Goal: Task Accomplishment & Management: Use online tool/utility

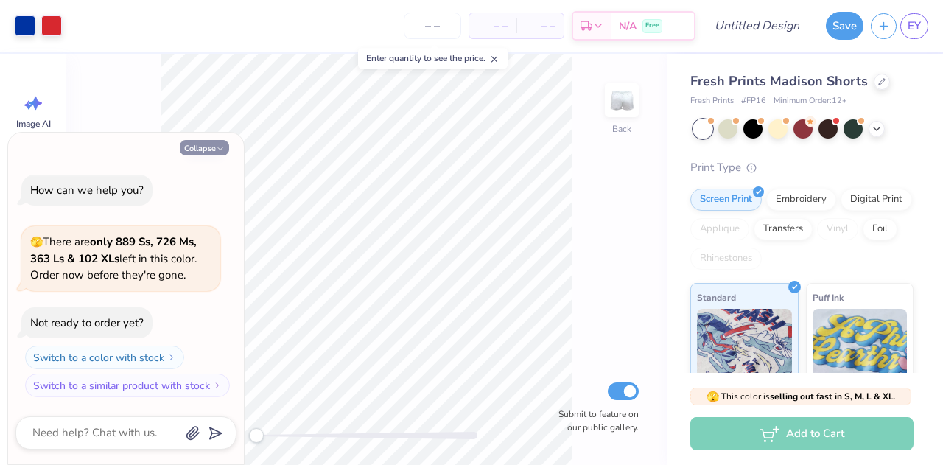
click at [217, 146] on icon "button" at bounding box center [220, 148] width 9 height 9
type textarea "x"
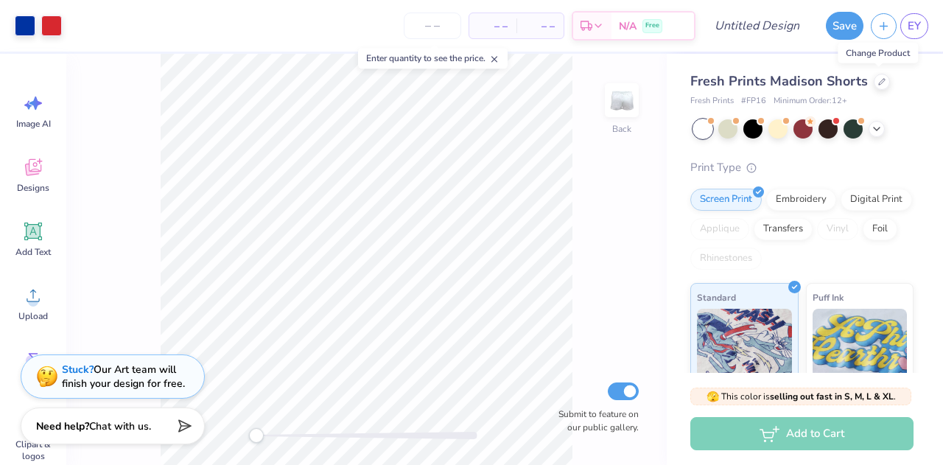
click at [887, 80] on div "Fresh Prints Madison Shorts" at bounding box center [802, 81] width 223 height 20
click at [876, 85] on div at bounding box center [882, 80] width 16 height 16
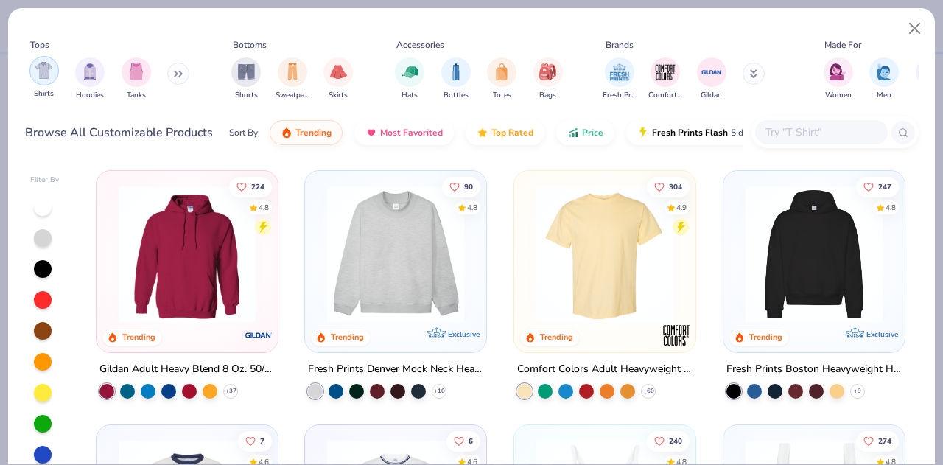
click at [44, 78] on img "filter for Shirts" at bounding box center [43, 70] width 17 height 17
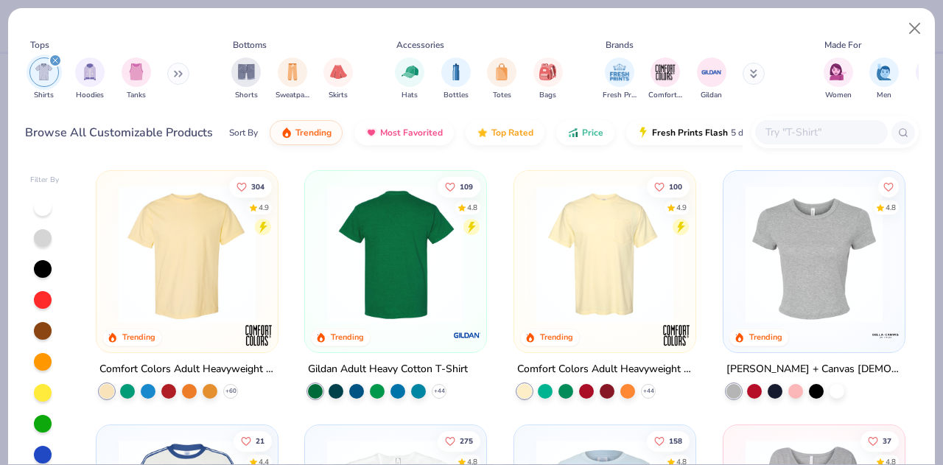
click at [379, 236] on img at bounding box center [396, 254] width 152 height 137
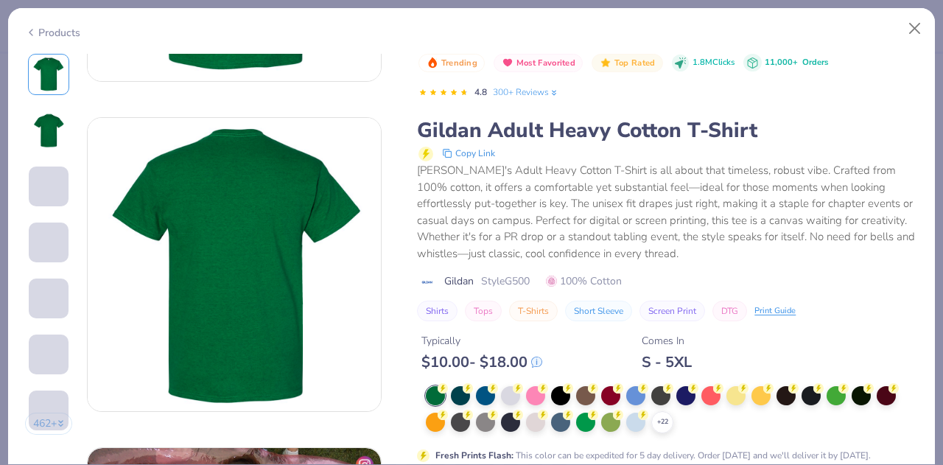
scroll to position [416, 0]
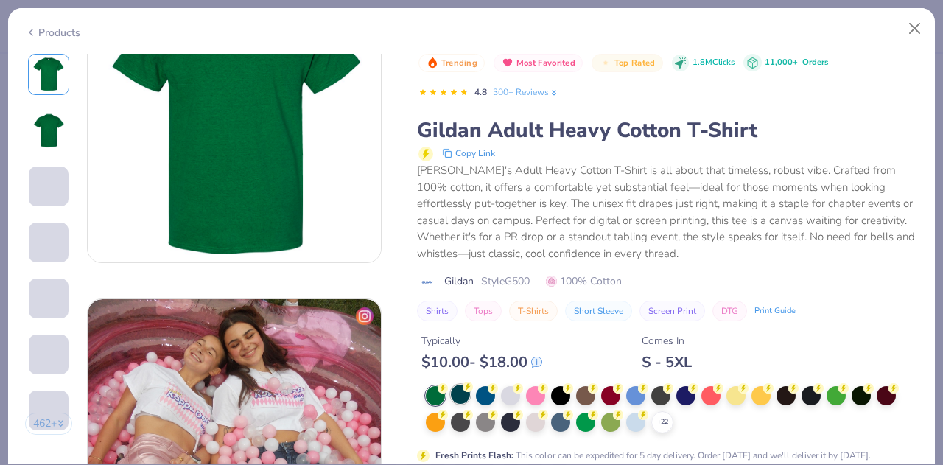
click at [465, 393] on div at bounding box center [460, 394] width 19 height 19
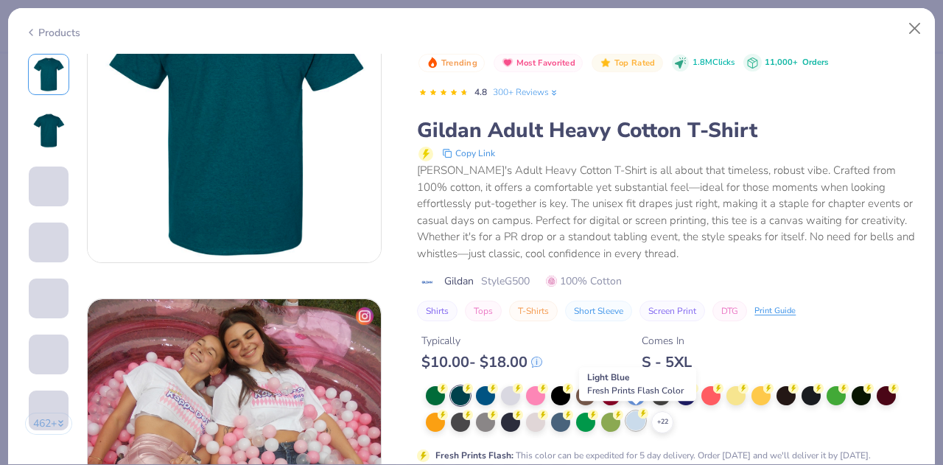
click at [633, 420] on div at bounding box center [635, 420] width 19 height 19
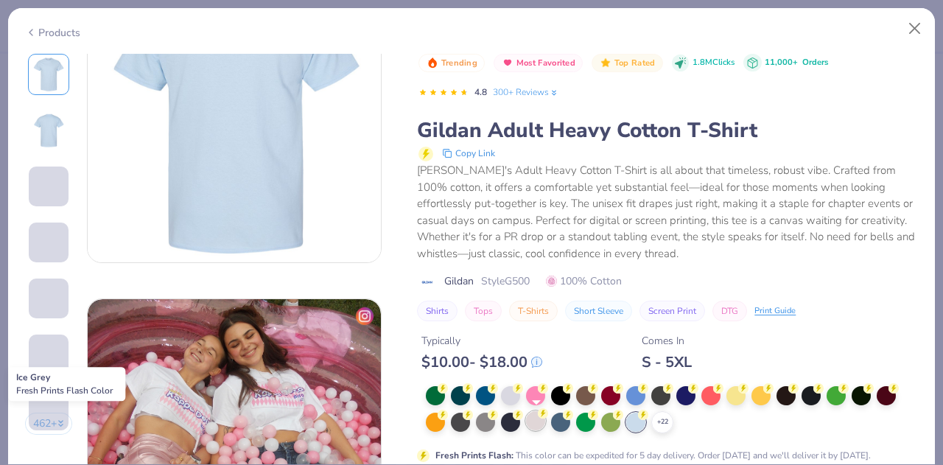
scroll to position [565, 0]
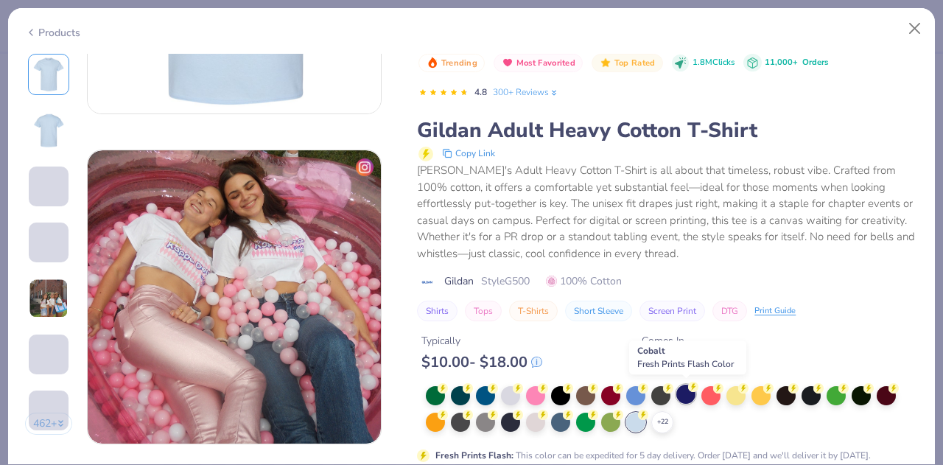
click at [686, 394] on div at bounding box center [686, 394] width 19 height 19
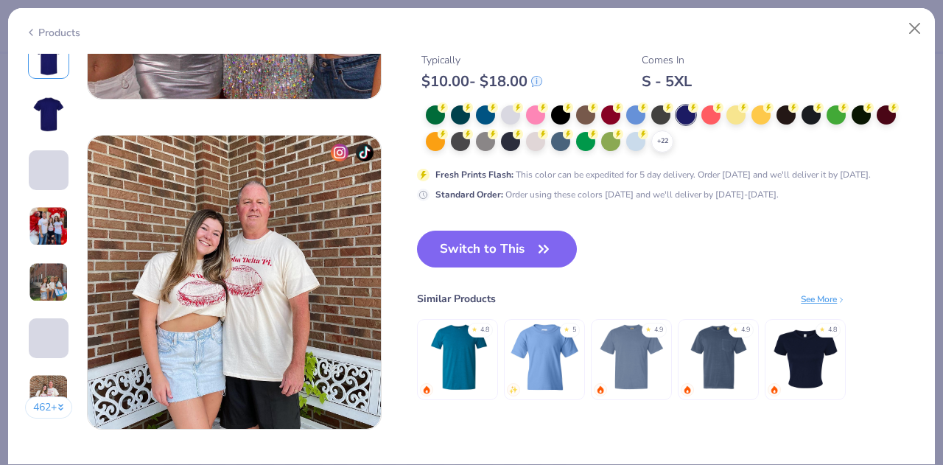
scroll to position [1899, 0]
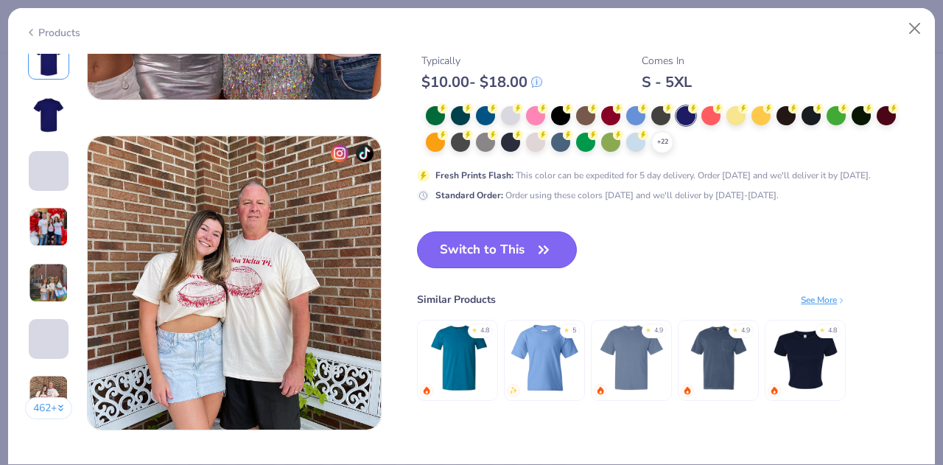
click at [498, 253] on button "Switch to This" at bounding box center [497, 249] width 160 height 37
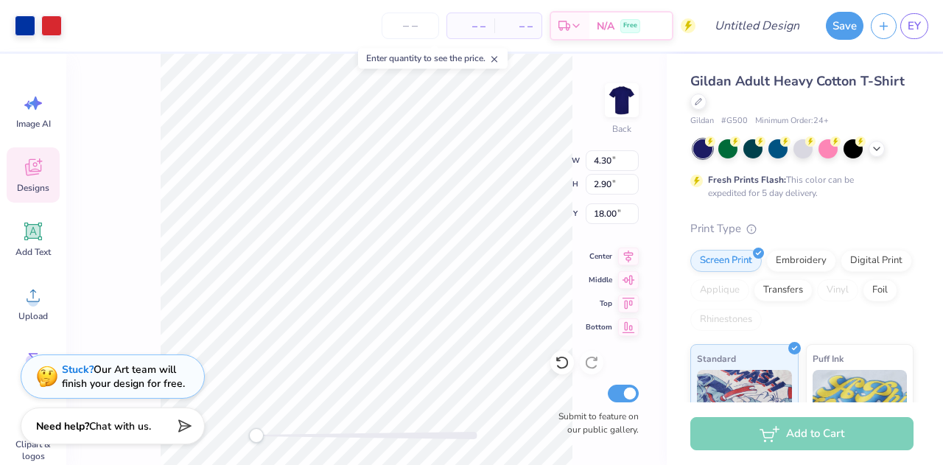
type input "7.74"
type input "5.23"
type input "1.55"
type input "6.76"
type input "4.56"
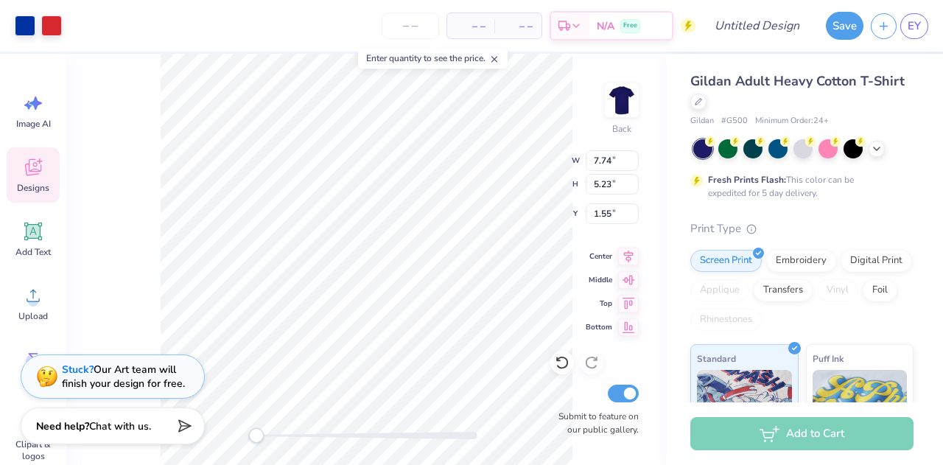
type input "3.00"
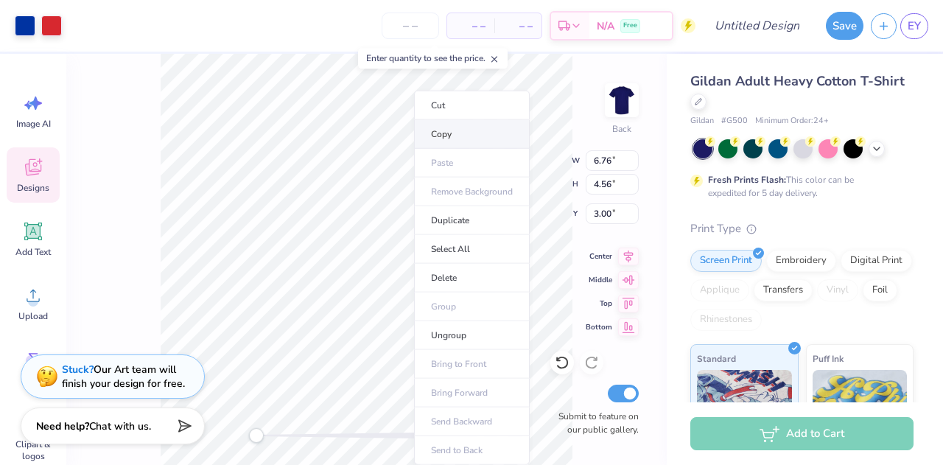
click at [466, 133] on li "Copy" at bounding box center [472, 134] width 116 height 29
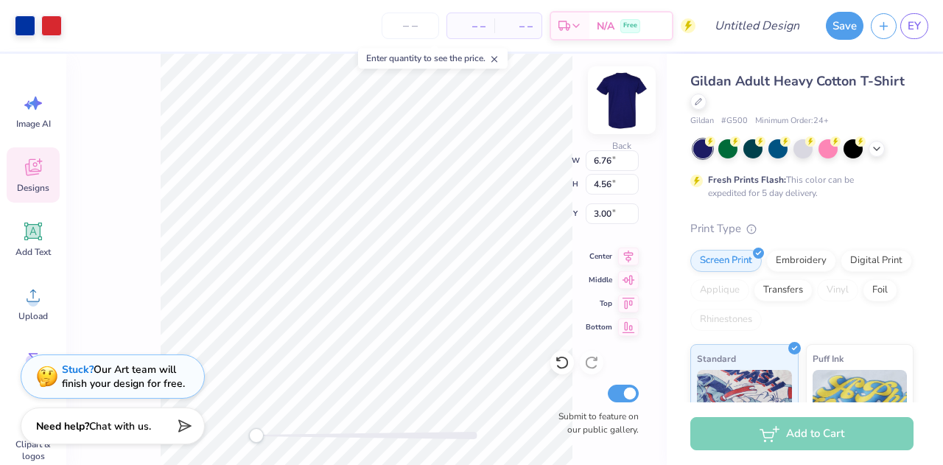
click at [610, 111] on img at bounding box center [622, 100] width 59 height 59
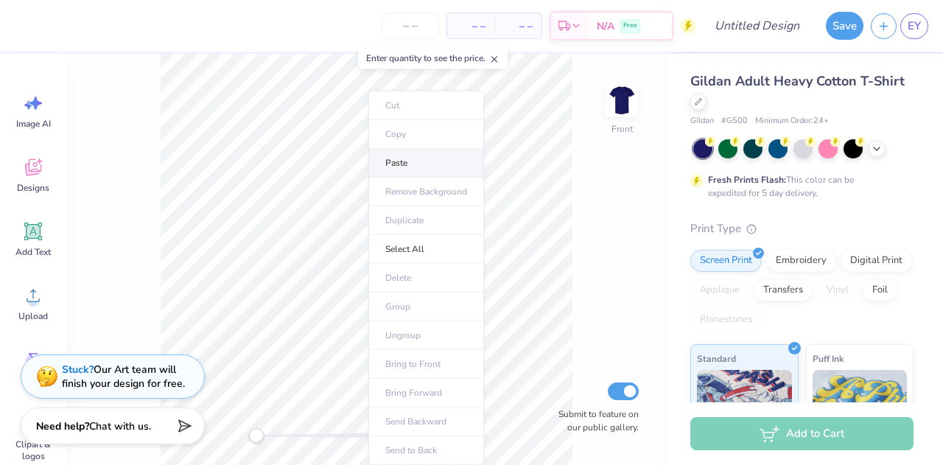
click at [411, 167] on li "Paste" at bounding box center [426, 163] width 116 height 29
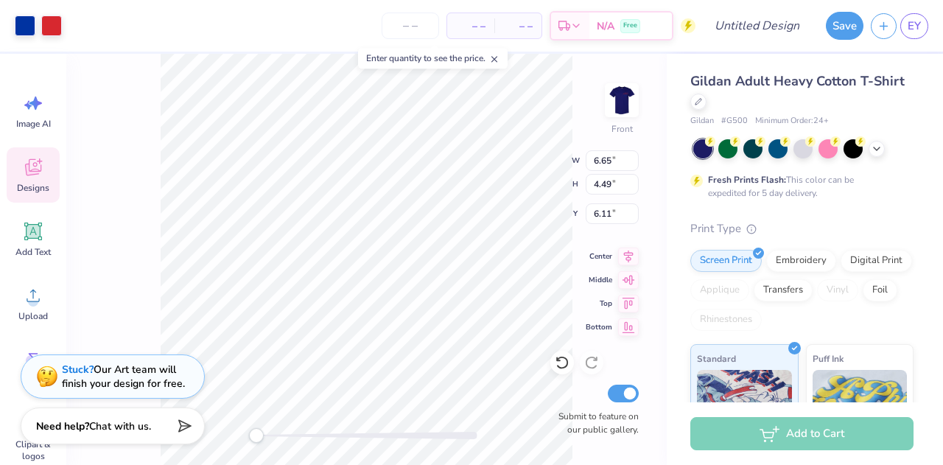
type input "9.14"
type input "6.17"
type input "11.72"
type input "7.91"
click at [52, 19] on div at bounding box center [51, 24] width 21 height 21
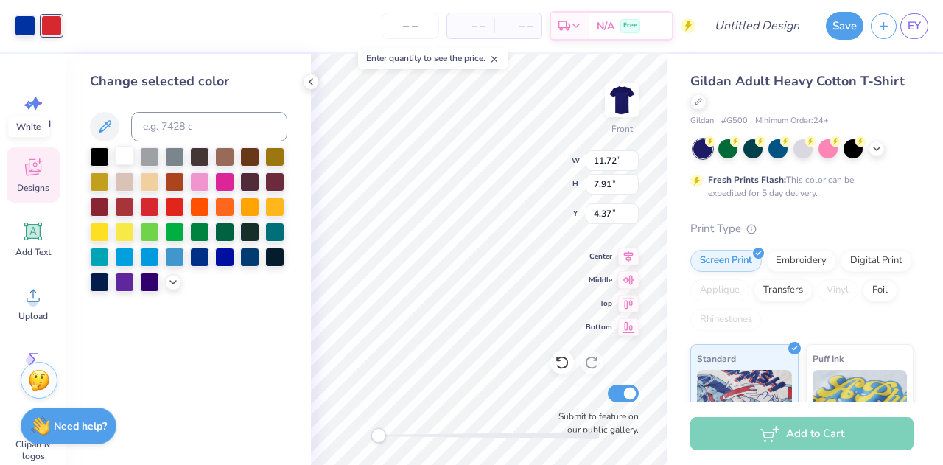
click at [128, 156] on div at bounding box center [124, 155] width 19 height 19
type input "4.14"
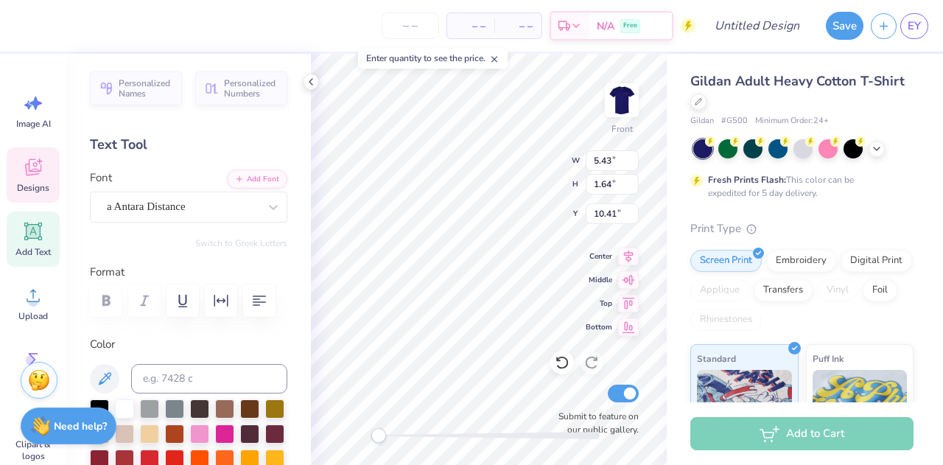
type textarea "C"
type textarea "Reach [GEOGRAPHIC_DATA]"
click at [125, 408] on div at bounding box center [124, 407] width 19 height 19
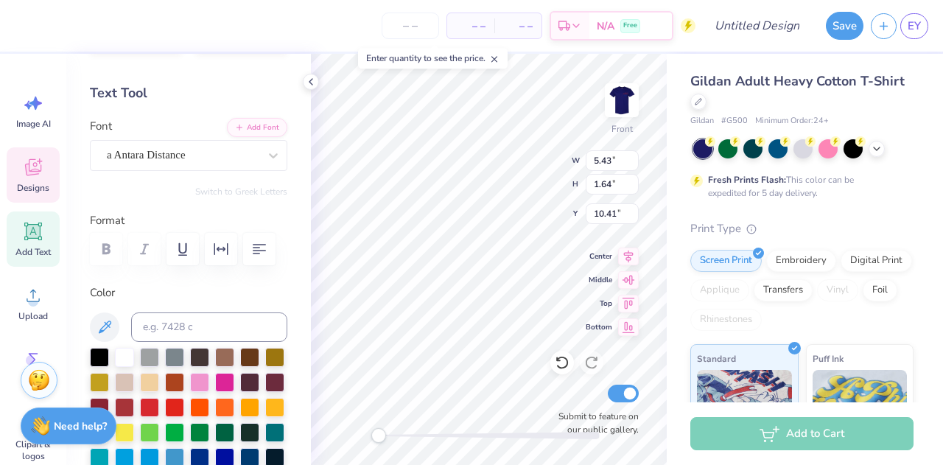
scroll to position [52, 0]
click at [195, 167] on div "a Antara Distance" at bounding box center [189, 155] width 198 height 31
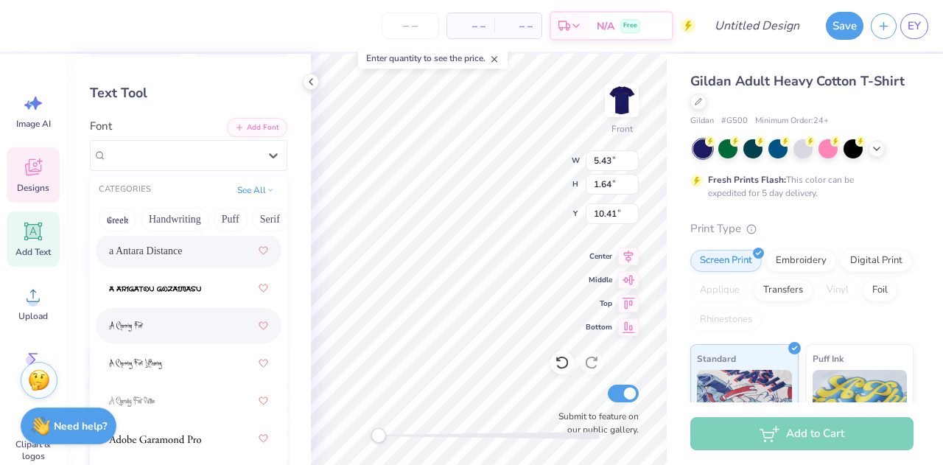
scroll to position [0, 0]
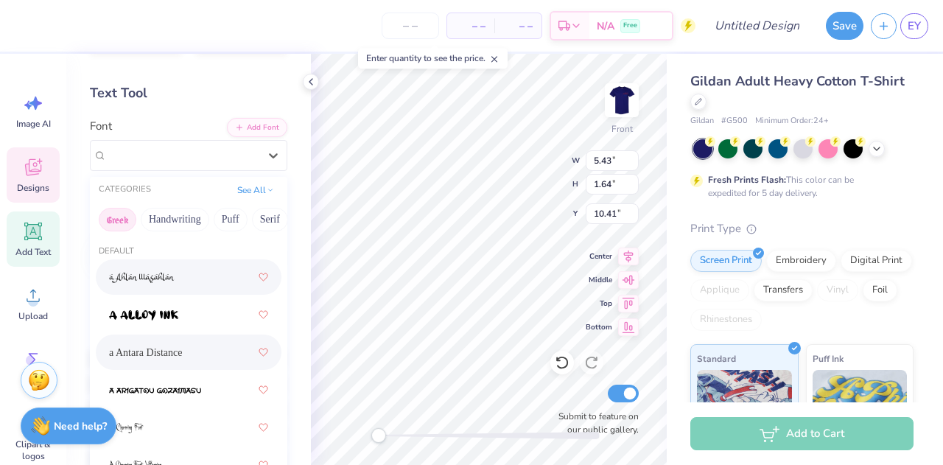
click at [114, 217] on button "Greek" at bounding box center [118, 220] width 38 height 24
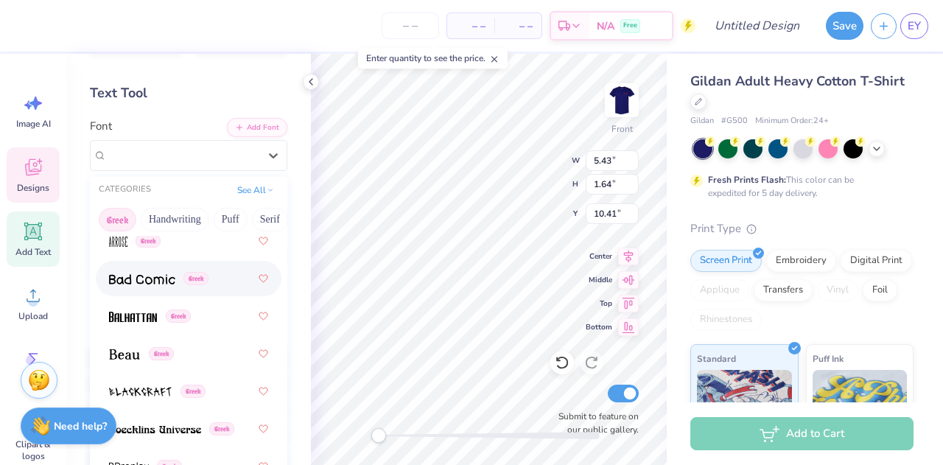
scroll to position [186, 0]
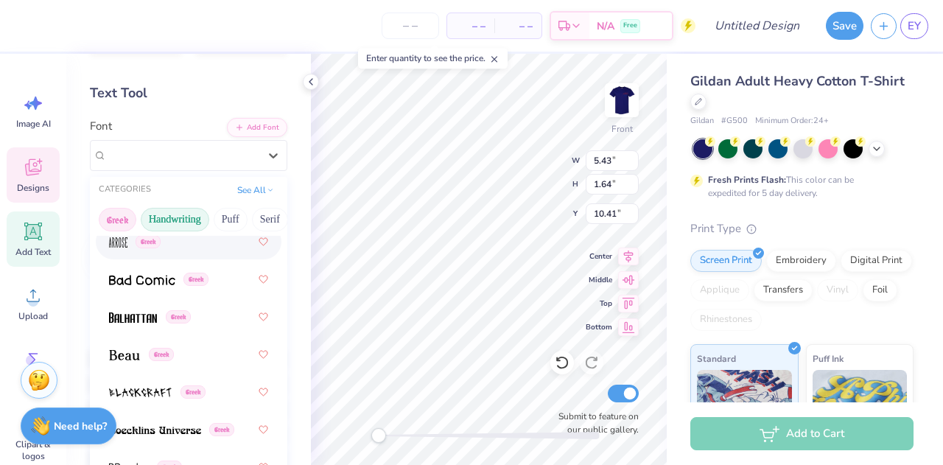
click at [196, 219] on button "Handwriting" at bounding box center [175, 220] width 69 height 24
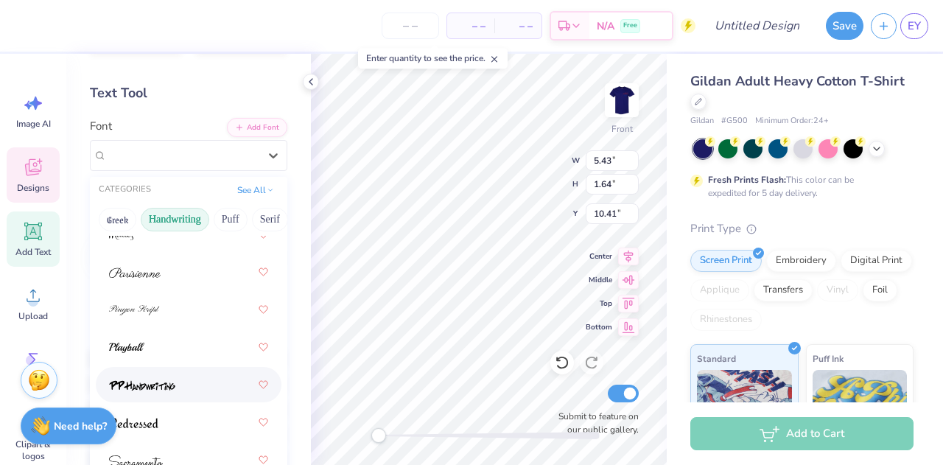
scroll to position [644, 0]
click at [237, 222] on button "Puff" at bounding box center [231, 220] width 34 height 24
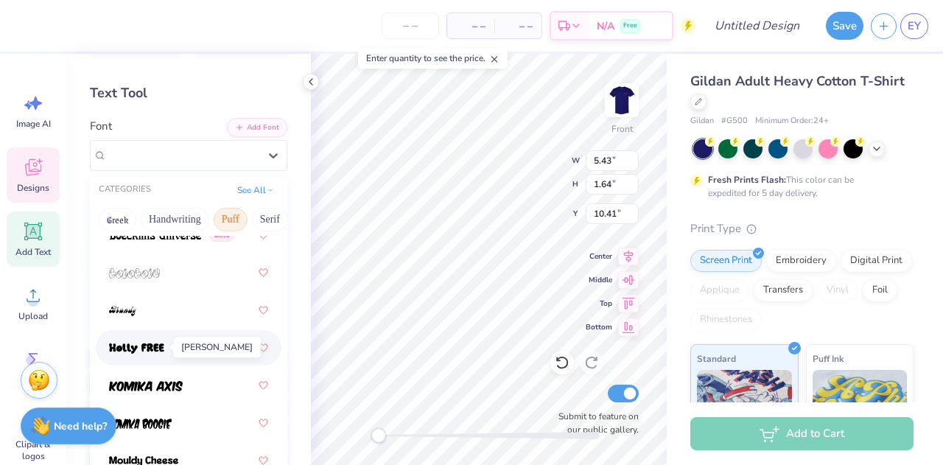
scroll to position [0, 0]
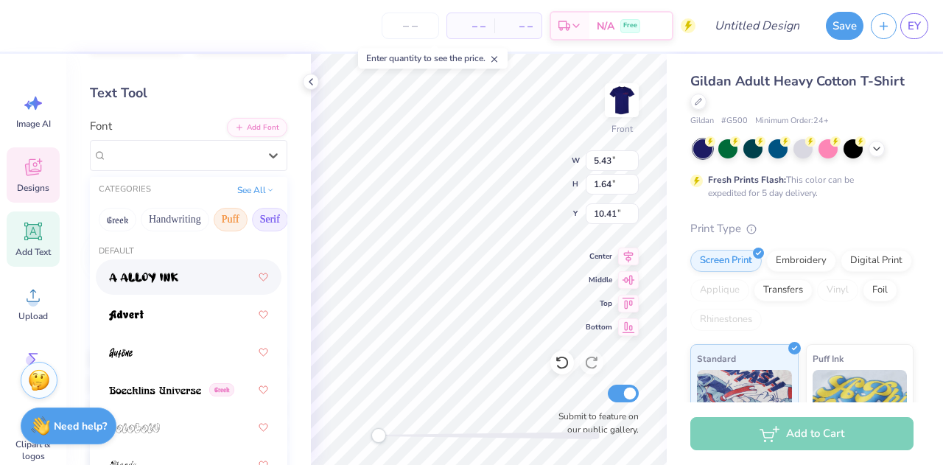
click at [267, 219] on button "Serif" at bounding box center [270, 220] width 36 height 24
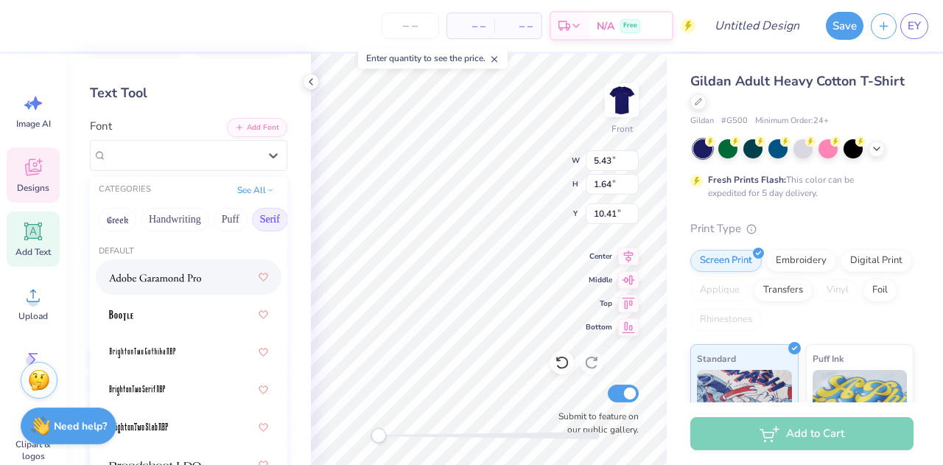
click at [156, 282] on span at bounding box center [155, 277] width 92 height 15
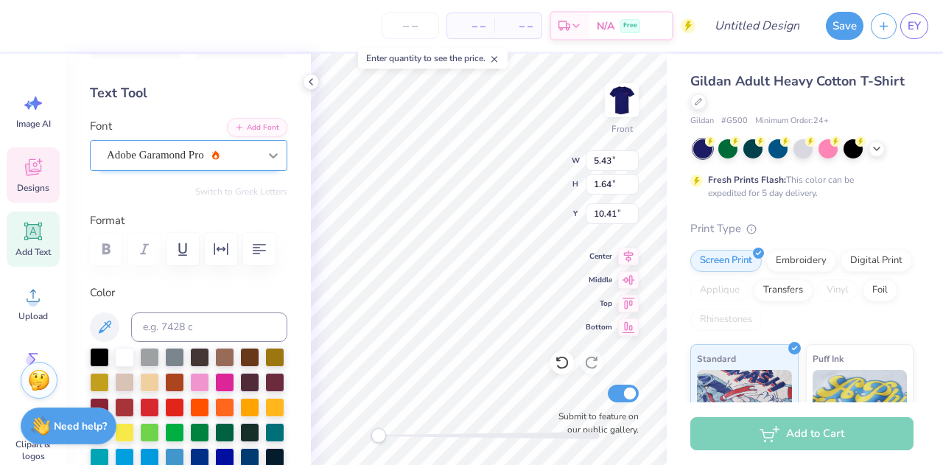
click at [266, 148] on icon at bounding box center [273, 155] width 15 height 15
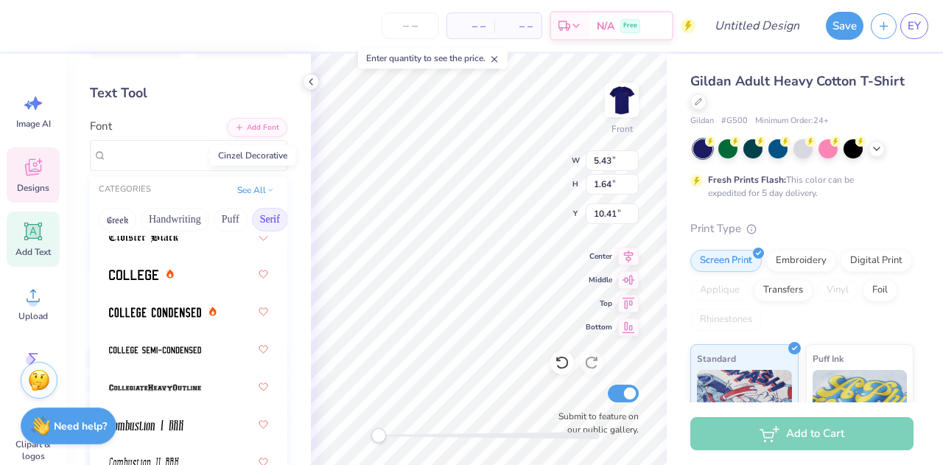
scroll to position [573, 0]
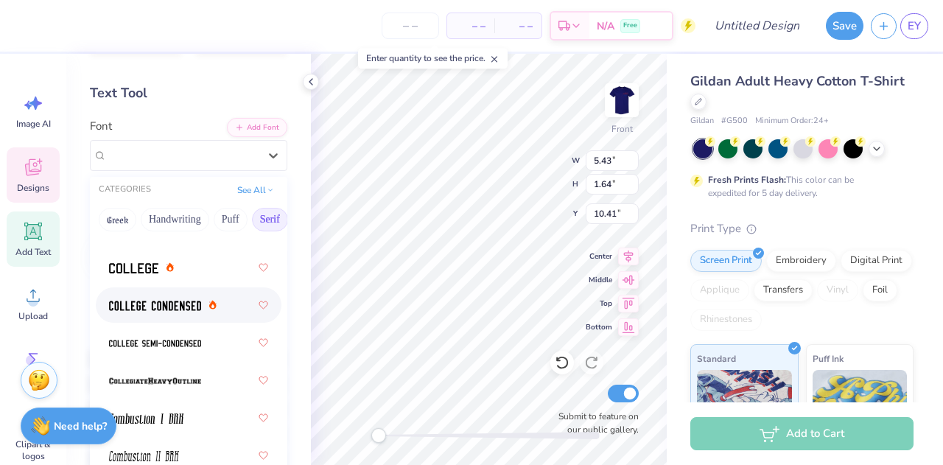
click at [186, 313] on div at bounding box center [188, 305] width 159 height 27
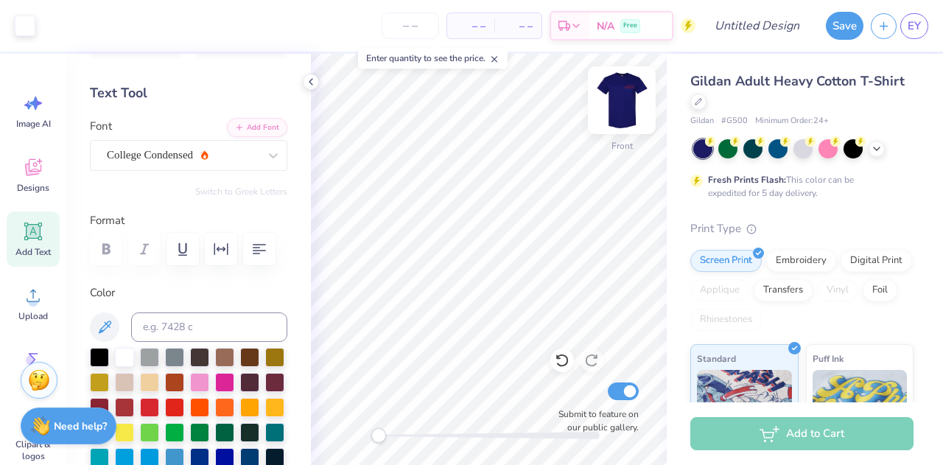
click at [626, 98] on img at bounding box center [622, 100] width 59 height 59
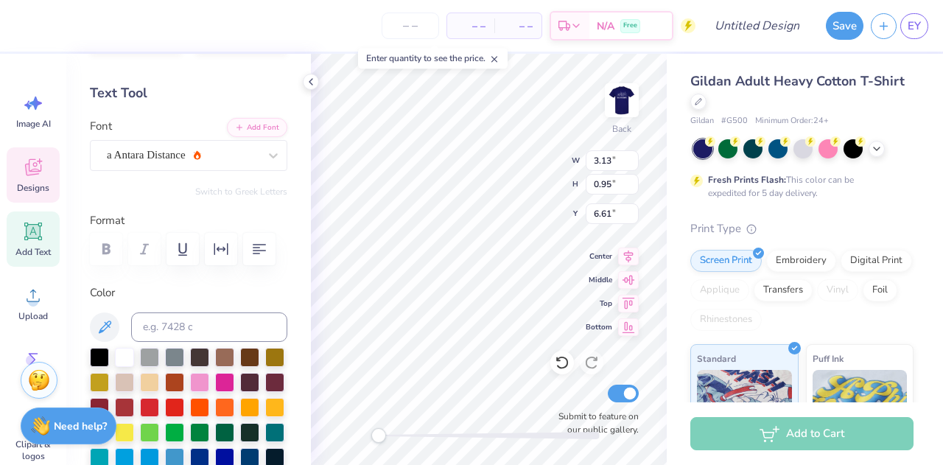
type textarea "C"
type textarea "Phi Gamma Nu"
click at [190, 154] on div "a Antara Distance" at bounding box center [182, 155] width 155 height 23
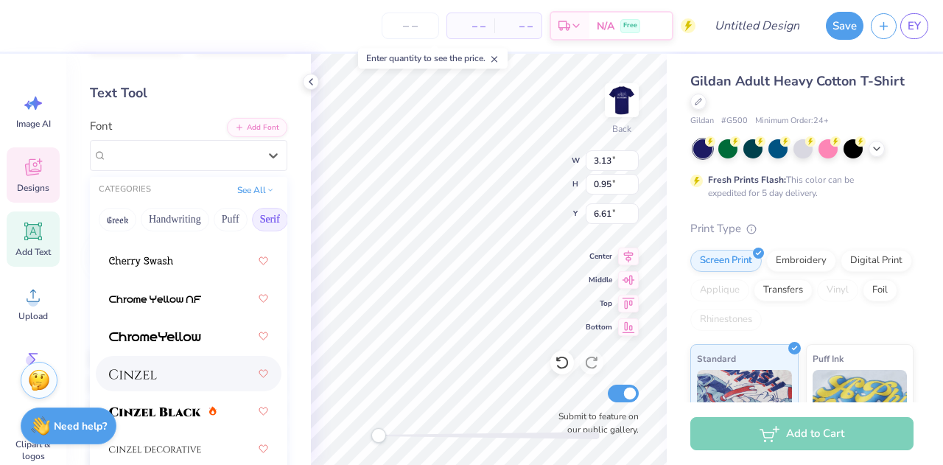
scroll to position [0, 0]
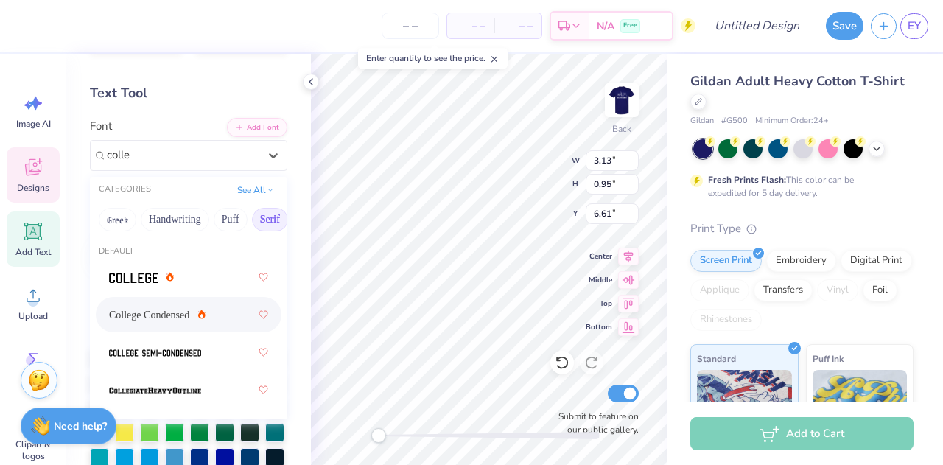
click at [155, 309] on span "College Condensed" at bounding box center [149, 314] width 80 height 15
type input "colle"
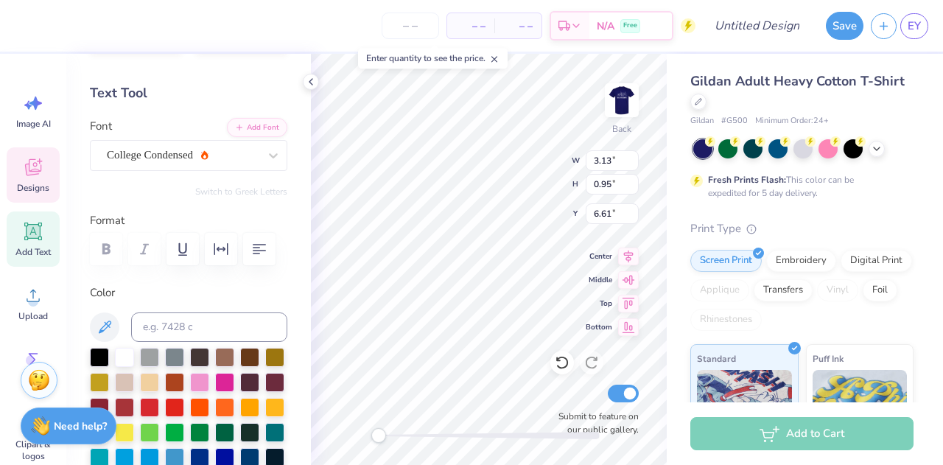
scroll to position [12, 6]
type input "6.76"
type input "3.33"
type input "3.00"
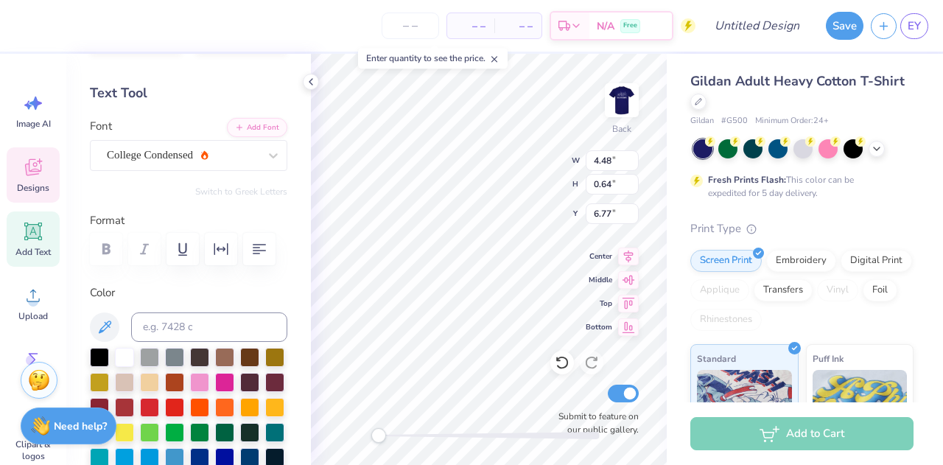
type textarea "PGN"
type input "5.41"
type input "2.91"
type input "4.35"
click at [121, 352] on div at bounding box center [124, 355] width 19 height 19
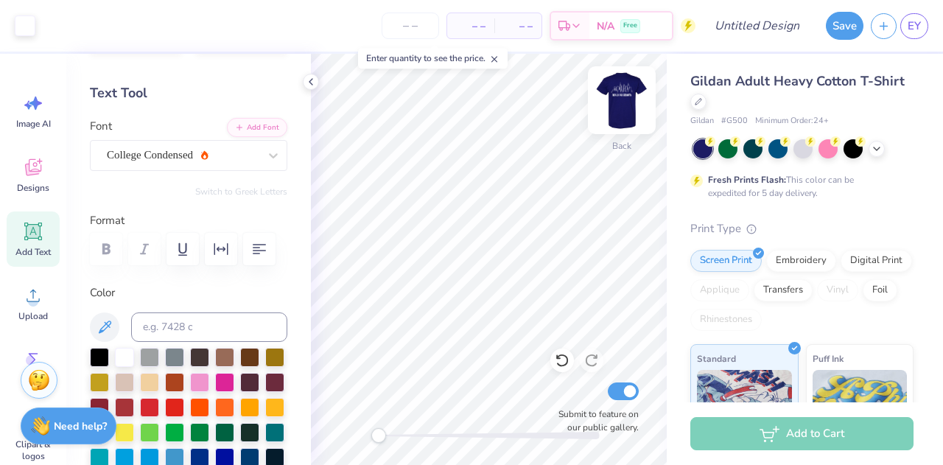
click at [632, 103] on img at bounding box center [622, 100] width 59 height 59
click at [625, 97] on img at bounding box center [622, 100] width 59 height 59
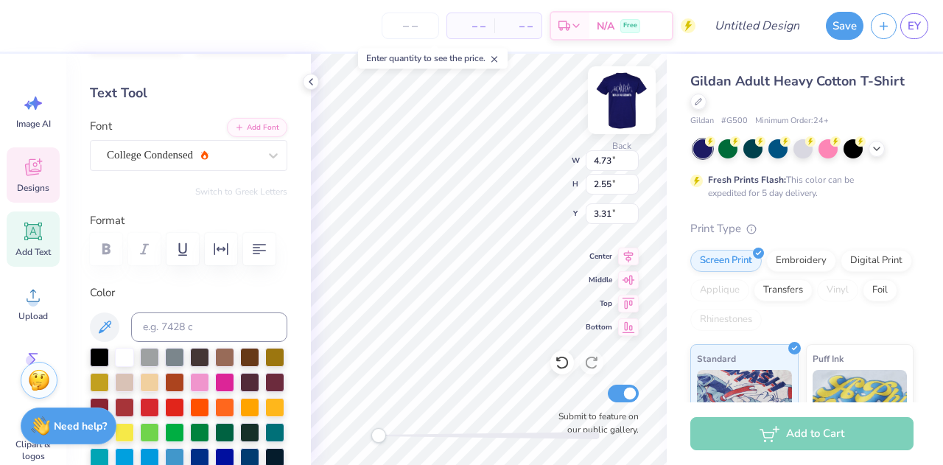
type input "4.73"
type input "2.55"
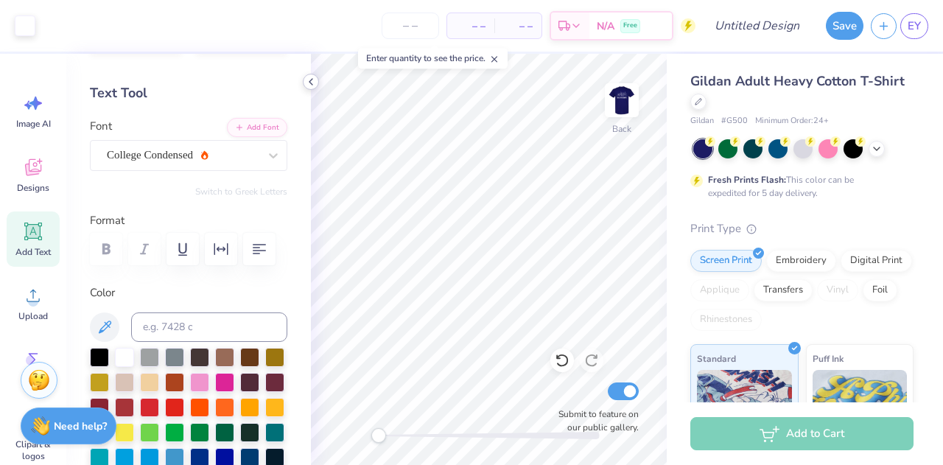
click at [311, 85] on icon at bounding box center [311, 82] width 12 height 12
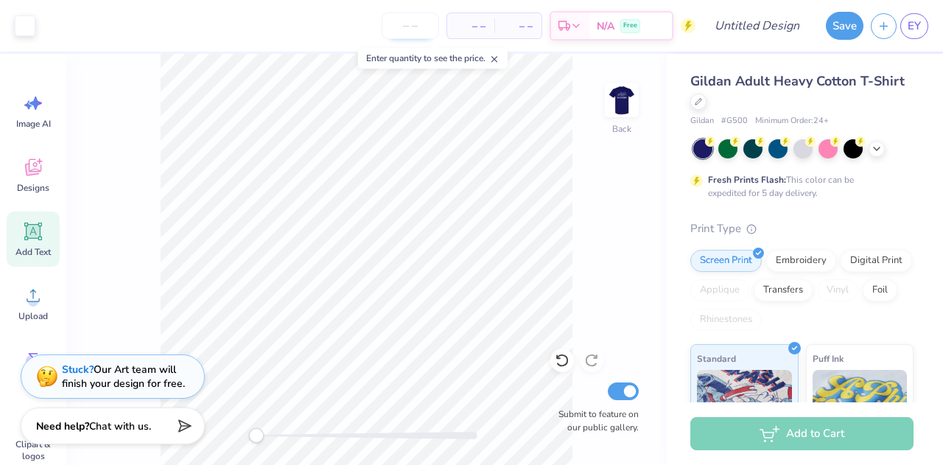
click at [406, 26] on input "number" at bounding box center [410, 26] width 57 height 27
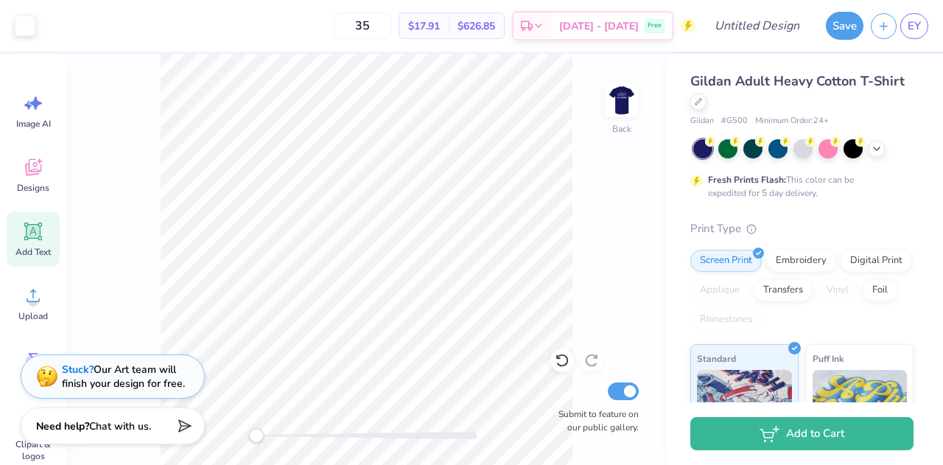
type input "35"
click at [702, 102] on icon at bounding box center [698, 100] width 7 height 7
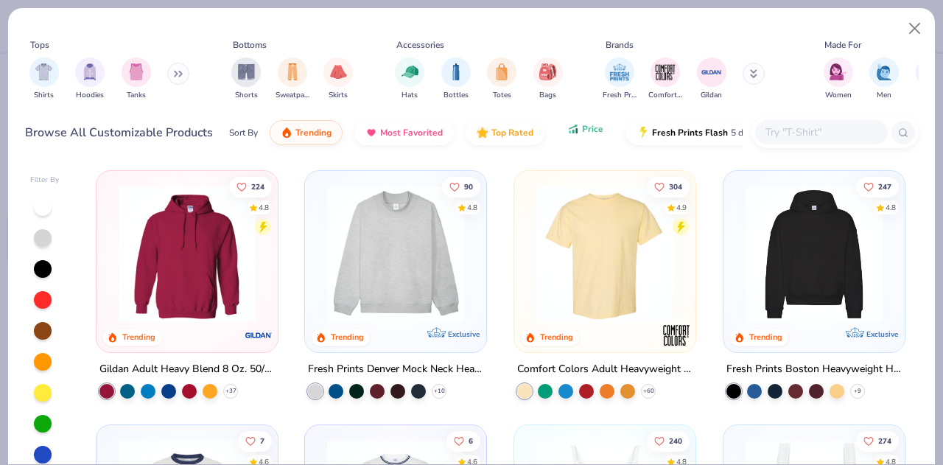
click at [582, 133] on span "Price" at bounding box center [592, 129] width 21 height 12
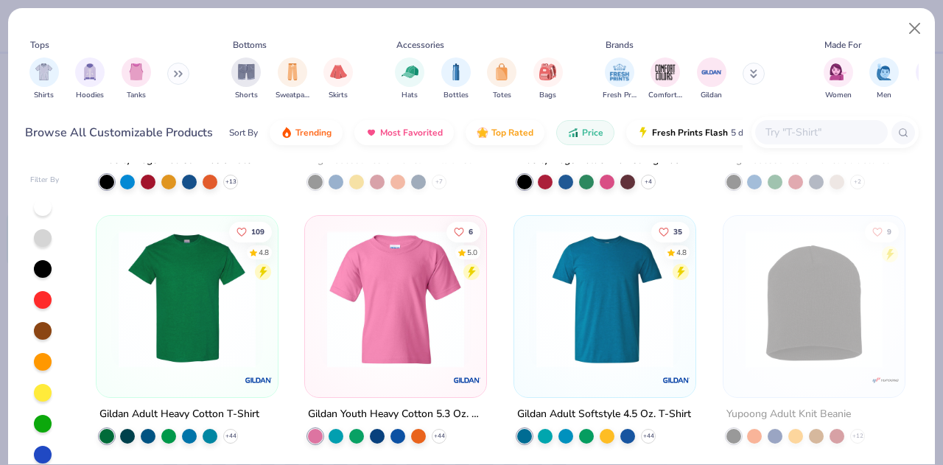
scroll to position [293, 0]
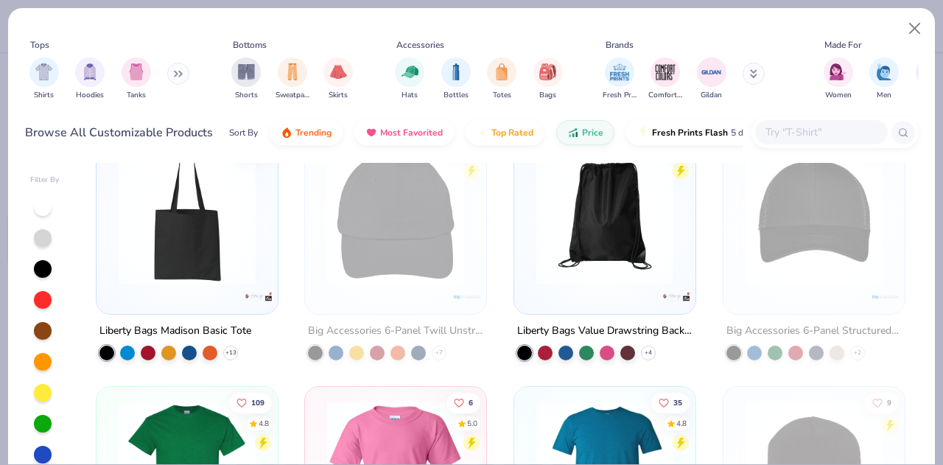
click at [176, 403] on img at bounding box center [187, 469] width 152 height 137
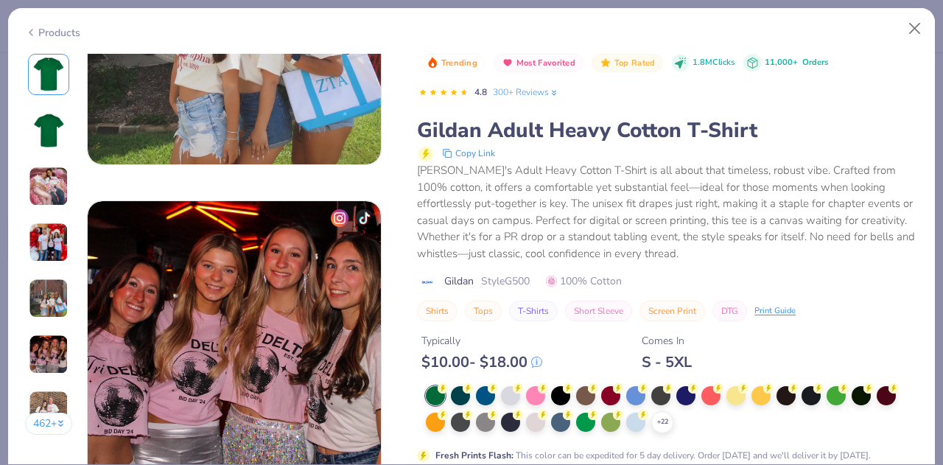
scroll to position [1944, 0]
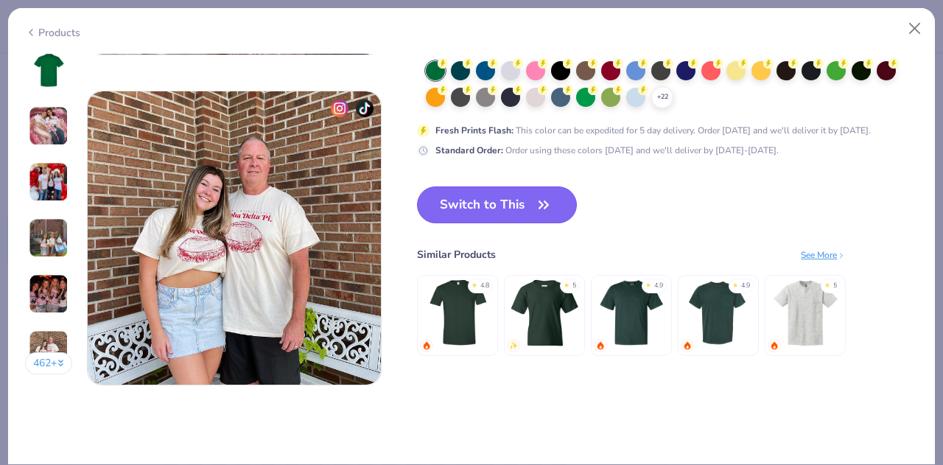
click at [524, 209] on button "Switch to This" at bounding box center [497, 204] width 160 height 37
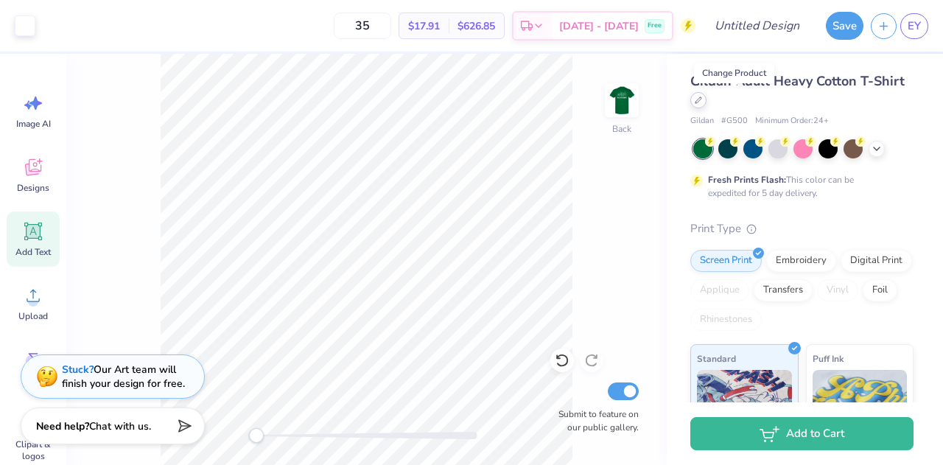
click at [702, 100] on icon at bounding box center [698, 100] width 7 height 7
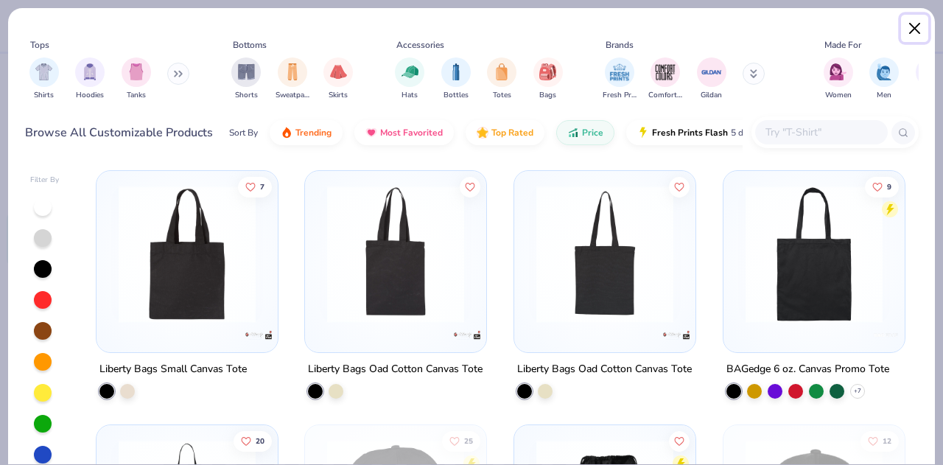
click at [920, 29] on button "Close" at bounding box center [915, 29] width 28 height 28
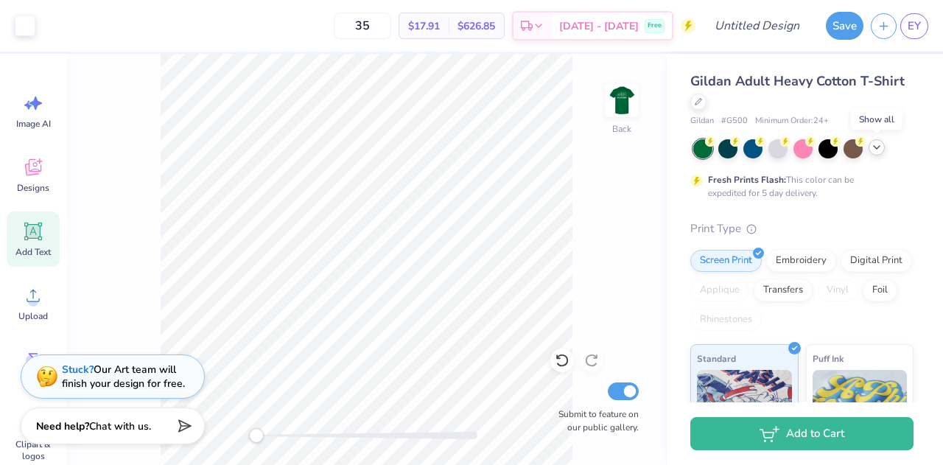
click at [871, 149] on icon at bounding box center [877, 147] width 12 height 12
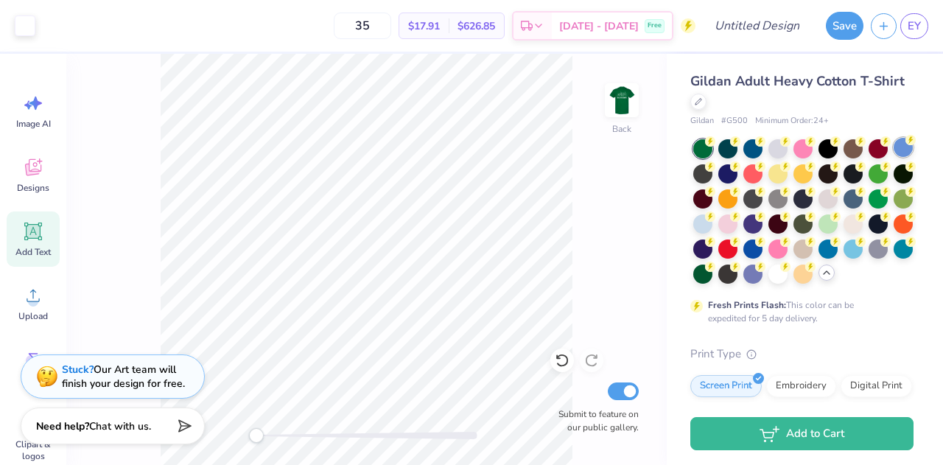
click at [906, 145] on icon at bounding box center [911, 140] width 10 height 10
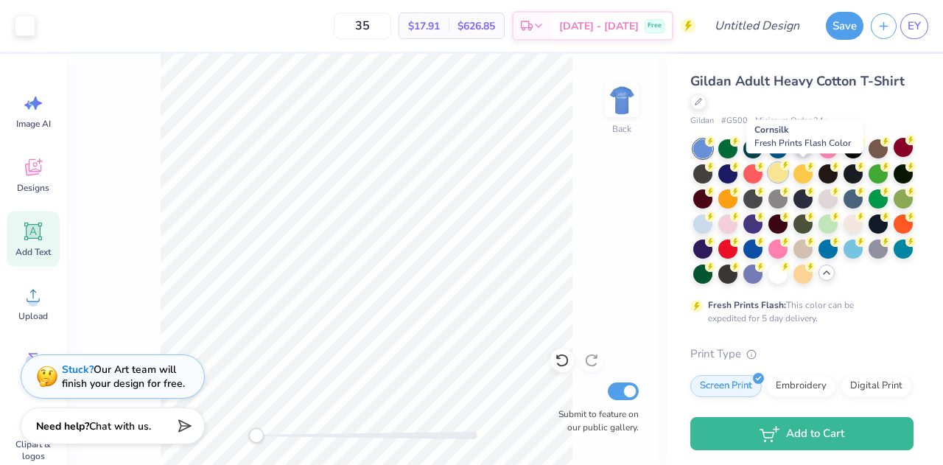
click at [788, 172] on div at bounding box center [778, 172] width 19 height 19
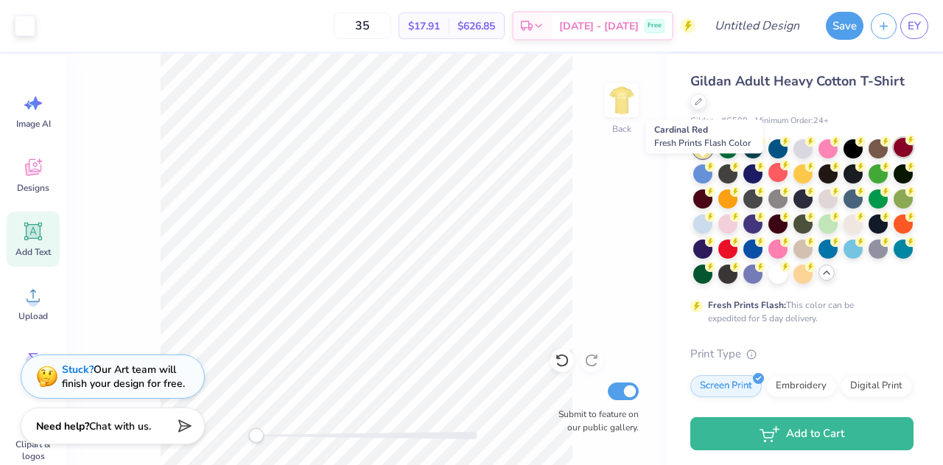
click at [894, 157] on div at bounding box center [903, 147] width 19 height 19
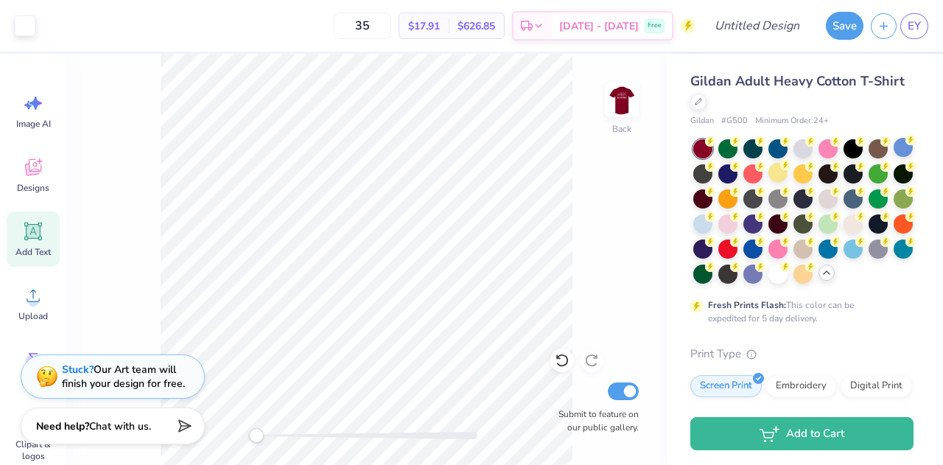
click at [643, 102] on div "Back Submit to feature on our public gallery." at bounding box center [366, 259] width 601 height 411
click at [626, 113] on img at bounding box center [622, 100] width 59 height 59
click at [35, 162] on icon at bounding box center [33, 167] width 16 height 17
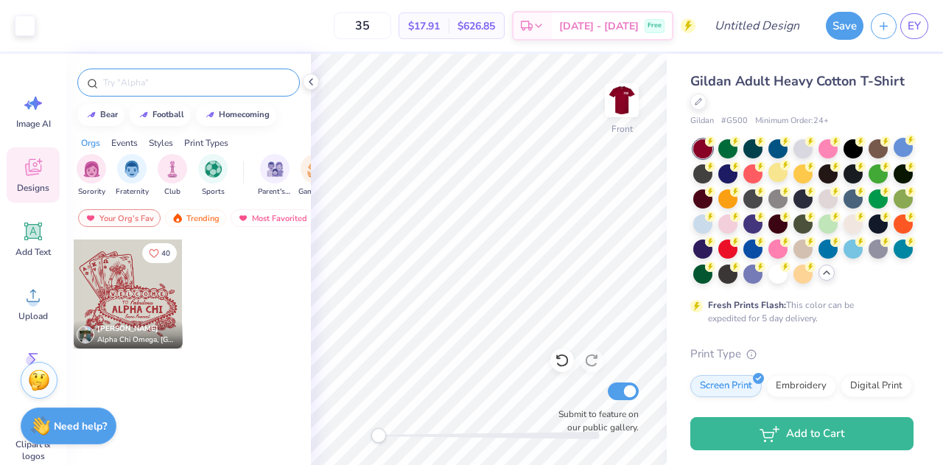
click at [164, 80] on input "text" at bounding box center [196, 82] width 189 height 15
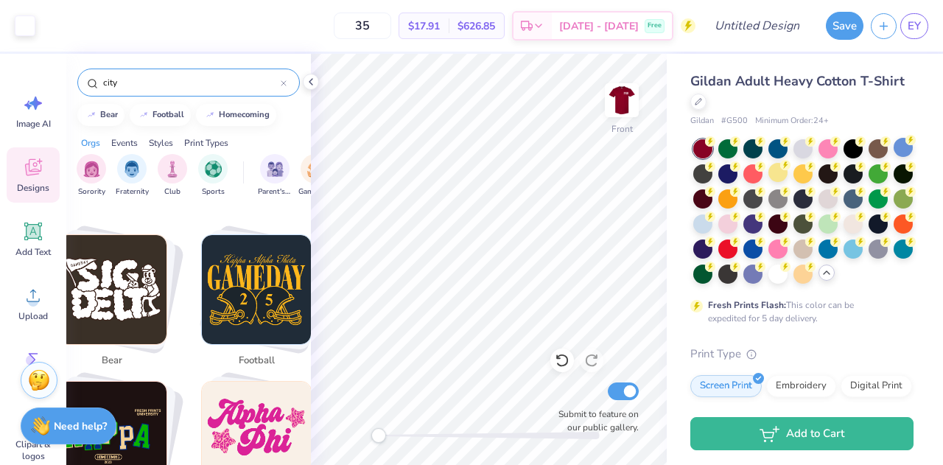
scroll to position [418, 0]
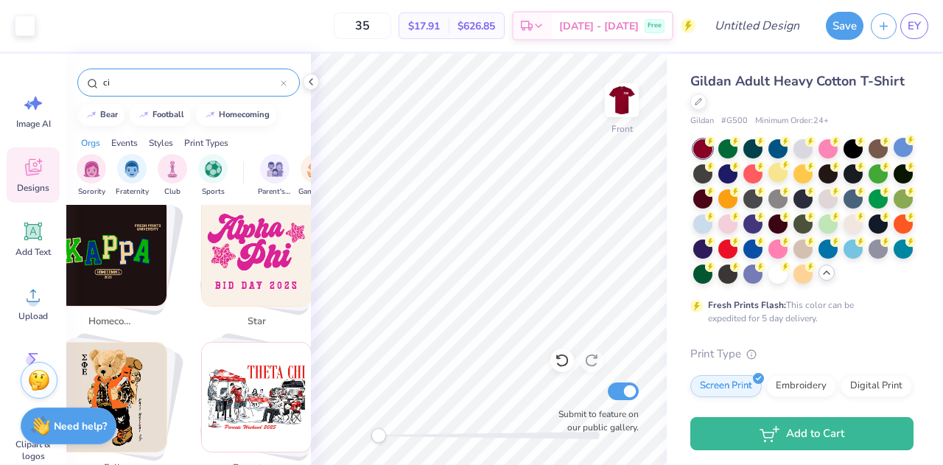
type input "c"
type input "skyline"
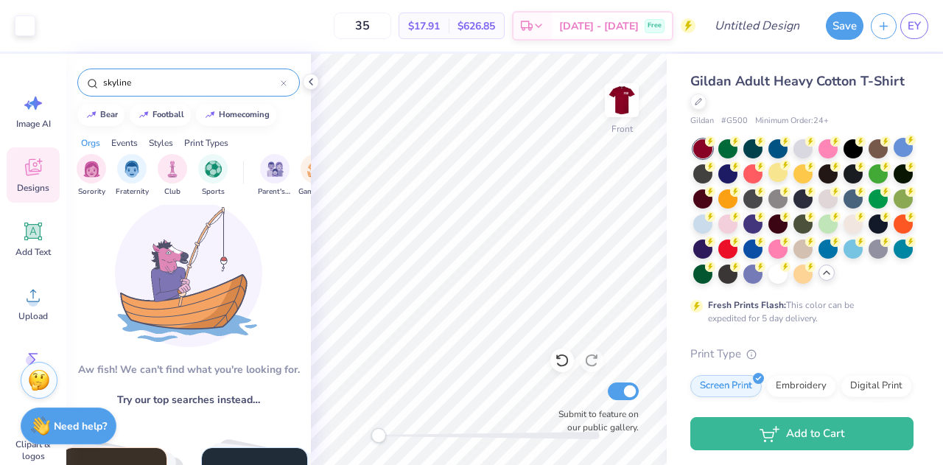
scroll to position [0, 0]
